Goal: Navigation & Orientation: Go to known website

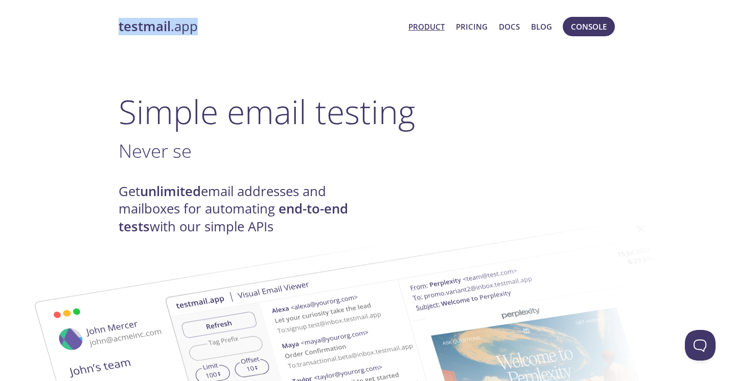
drag, startPoint x: 117, startPoint y: 25, endPoint x: 213, endPoint y: 24, distance: 96.1
copy link "testmail .app"
